Goal: Transaction & Acquisition: Purchase product/service

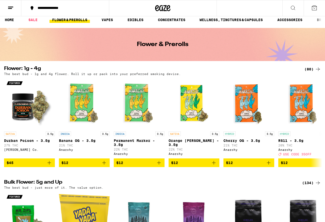
click at [260, 71] on div "(80)" at bounding box center [312, 69] width 16 height 6
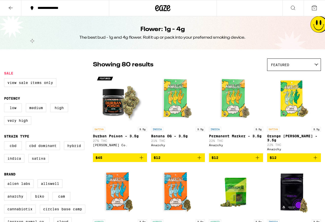
click at [64, 150] on label "Hybrid" at bounding box center [74, 145] width 20 height 9
click at [5, 142] on input "Hybrid" at bounding box center [5, 142] width 0 height 0
checkbox input "true"
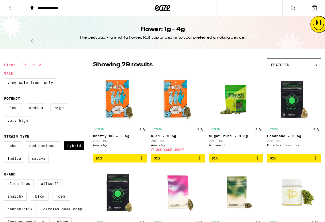
click at [24, 162] on label "Indica" at bounding box center [14, 158] width 20 height 9
click at [5, 142] on input "Indica" at bounding box center [5, 142] width 0 height 0
checkbox input "true"
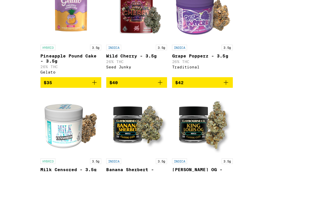
scroll to position [887, 0]
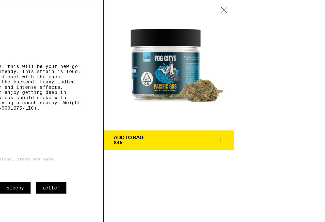
scroll to position [824, 0]
click at [242, 10] on div at bounding box center [246, 8] width 16 height 16
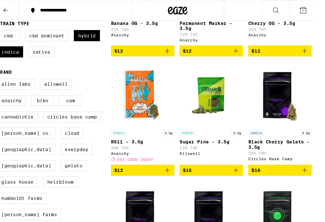
scroll to position [117, 0]
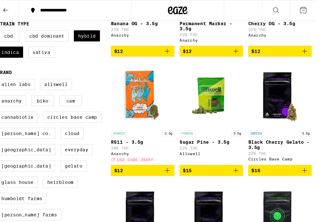
click at [49, 45] on label "Sativa" at bounding box center [38, 40] width 20 height 9
click at [5, 25] on input "Sativa" at bounding box center [5, 24] width 0 height 0
checkbox input "true"
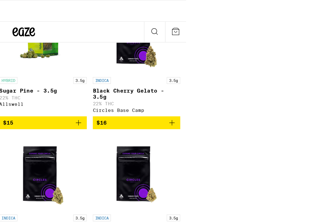
scroll to position [369, 0]
